Goal: Navigation & Orientation: Go to known website

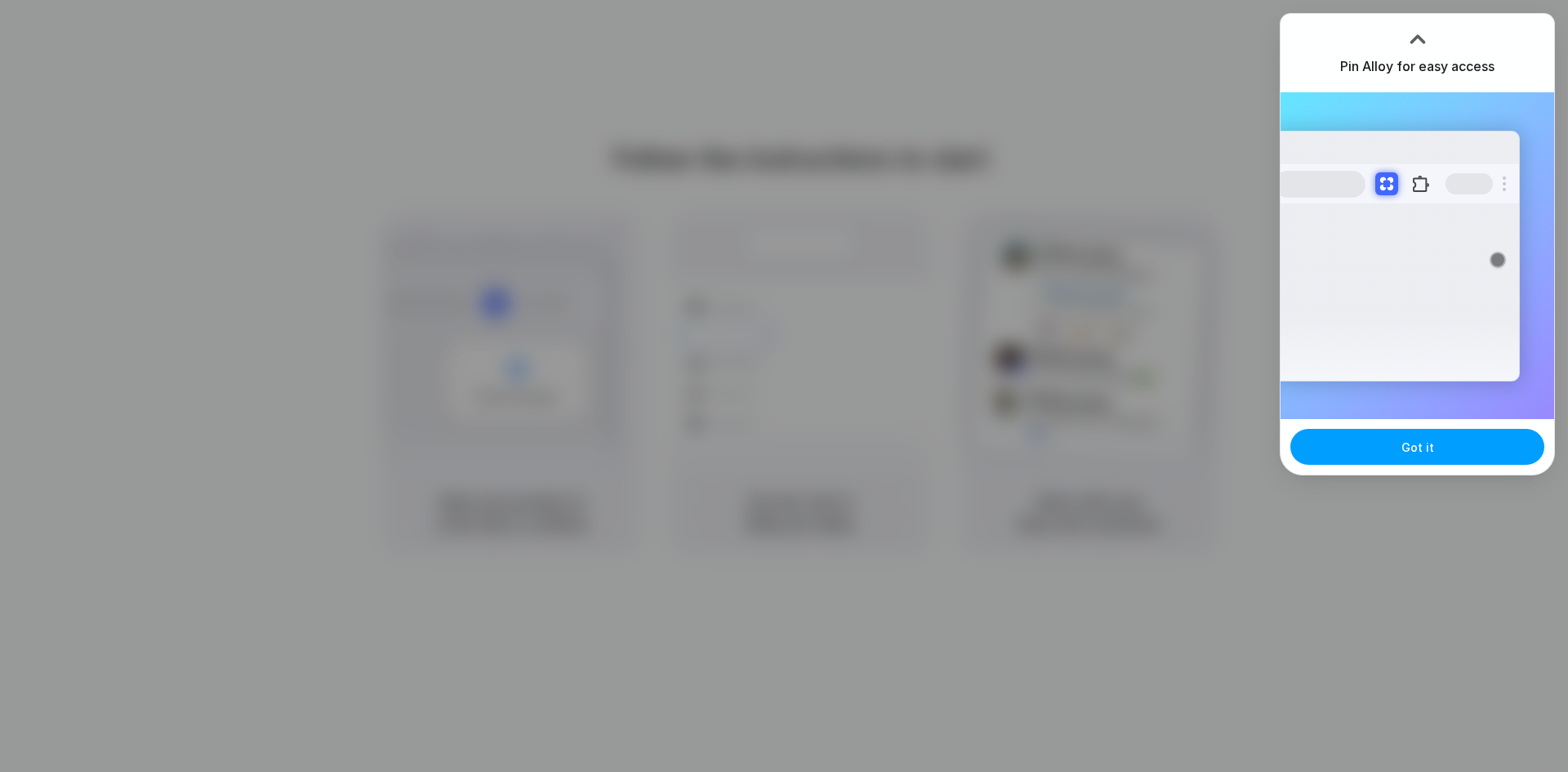
click at [1399, 441] on button "Got it" at bounding box center [1417, 447] width 254 height 36
